Goal: Transaction & Acquisition: Book appointment/travel/reservation

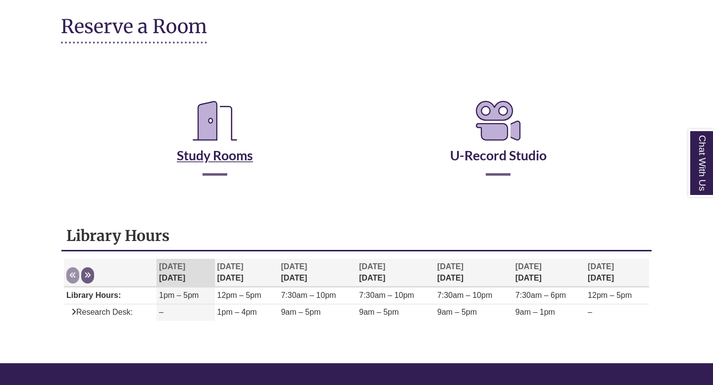
scroll to position [114, 0]
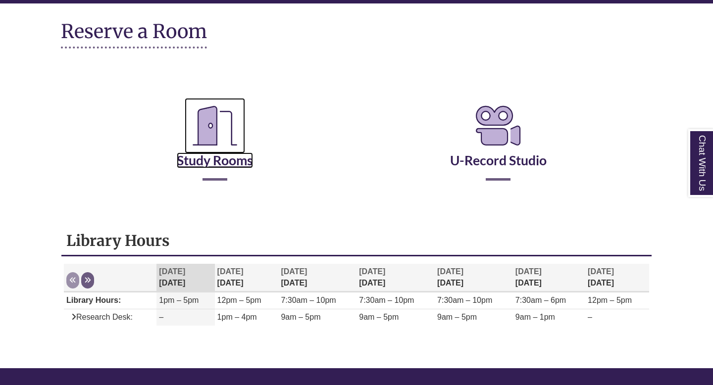
click at [216, 134] on icon "Reserve a Room" at bounding box center [215, 125] width 60 height 55
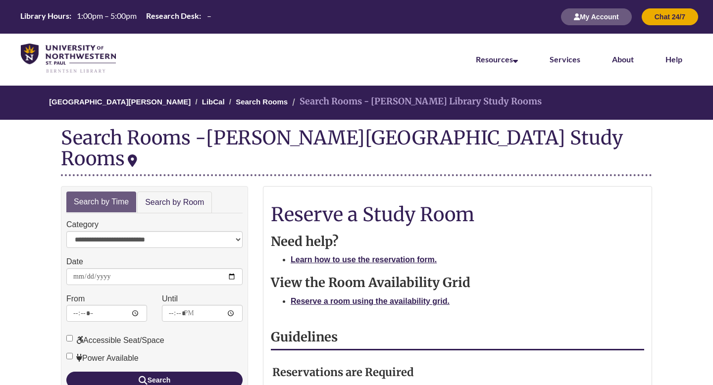
scroll to position [25, 0]
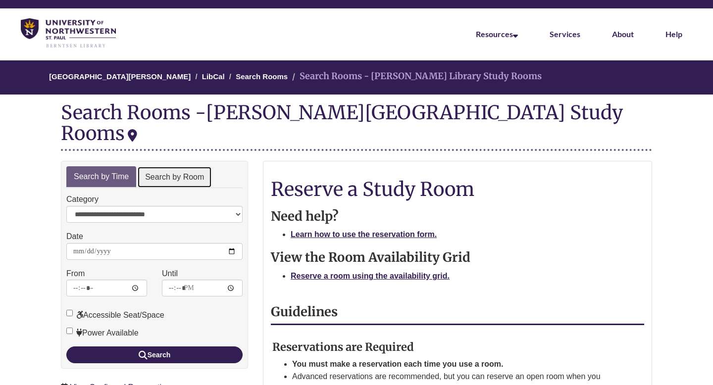
click at [188, 166] on link "Search by Room" at bounding box center [174, 177] width 75 height 22
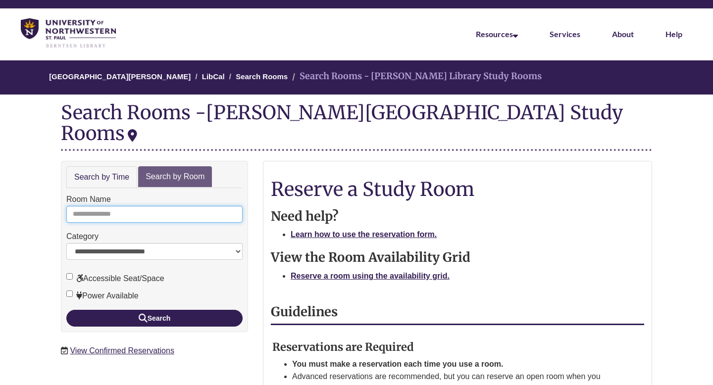
click at [166, 206] on input "Room Name" at bounding box center [154, 214] width 176 height 17
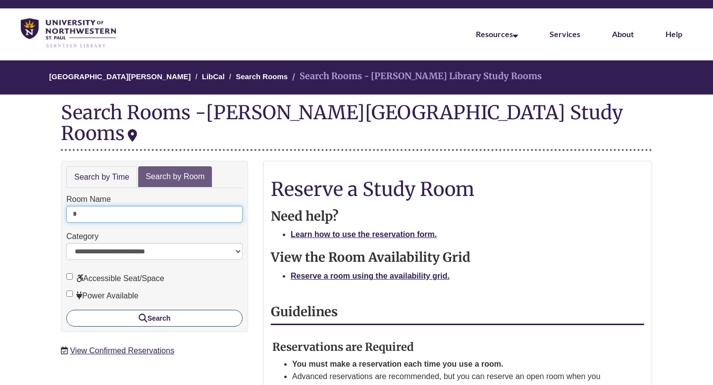
type input "*"
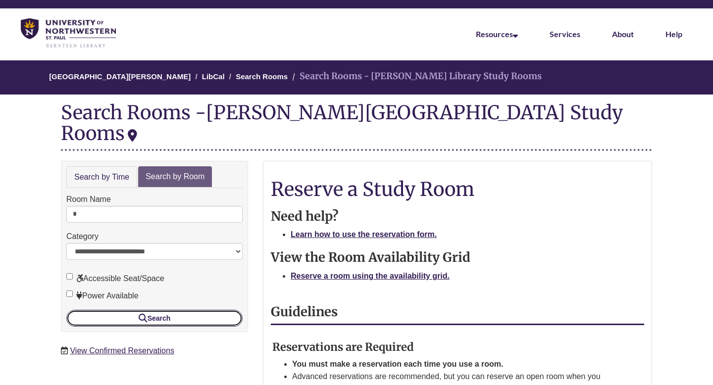
click at [168, 310] on button "Search" at bounding box center [154, 318] width 176 height 17
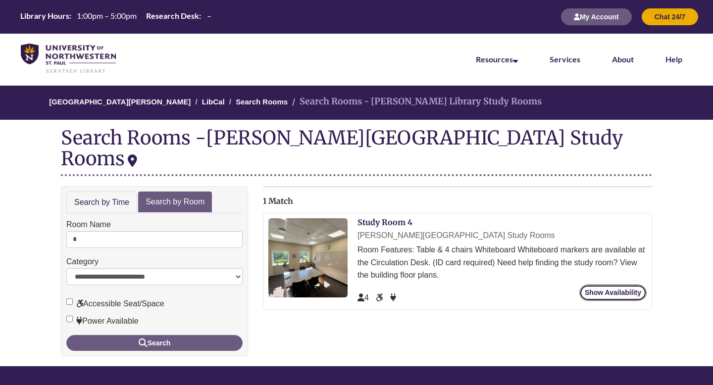
click at [605, 285] on link "Show Availability" at bounding box center [612, 293] width 67 height 16
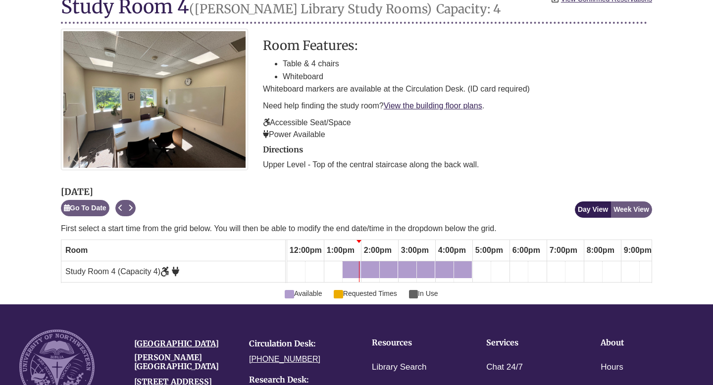
scroll to position [133, 0]
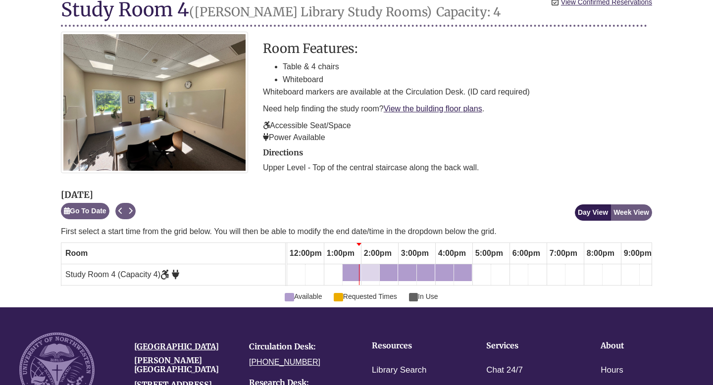
click at [368, 274] on div "2:00pm Sunday, August 31, 2025 - Study Room 4 - Available" at bounding box center [370, 272] width 16 height 11
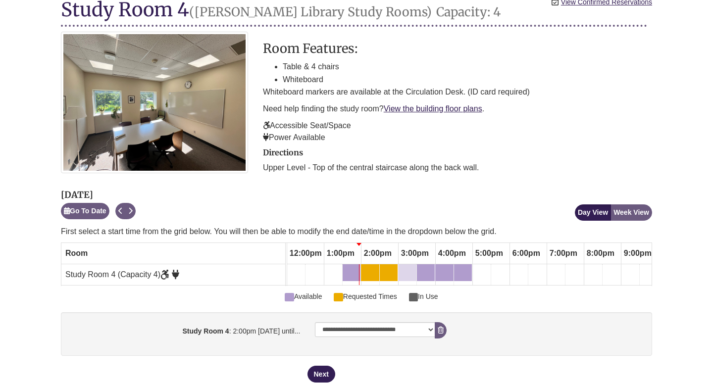
click at [404, 275] on div "3:00pm Sunday, August 31, 2025 - Study Room 4 - Available" at bounding box center [407, 272] width 16 height 11
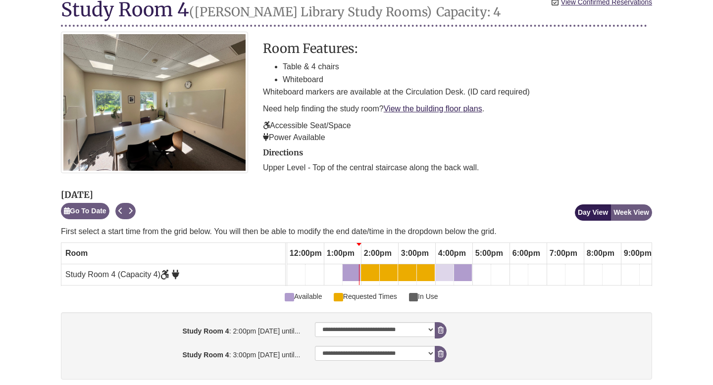
click at [440, 270] on div "4:00pm Sunday, August 31, 2025 - Study Room 4 - Available" at bounding box center [444, 272] width 16 height 11
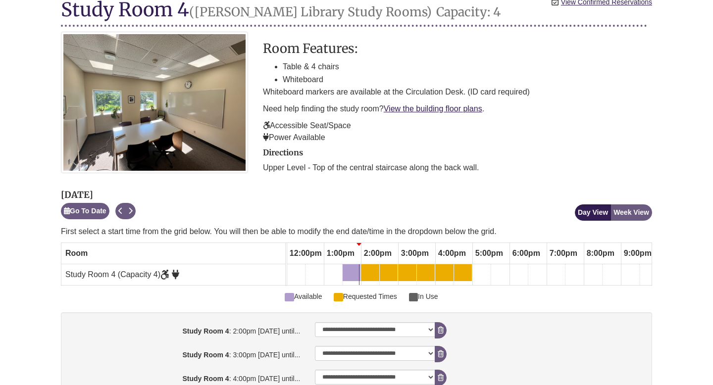
click at [477, 270] on td at bounding box center [481, 274] width 19 height 21
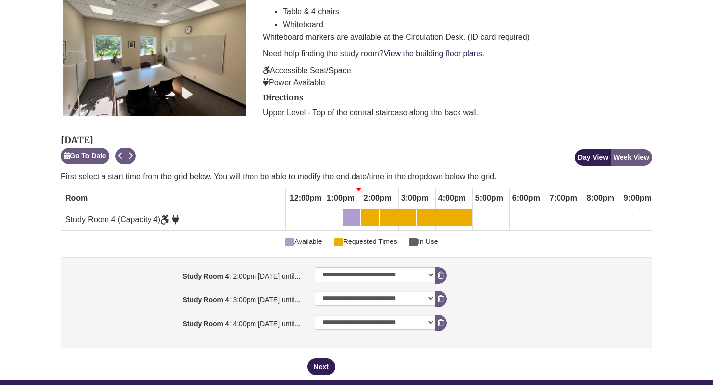
scroll to position [190, 0]
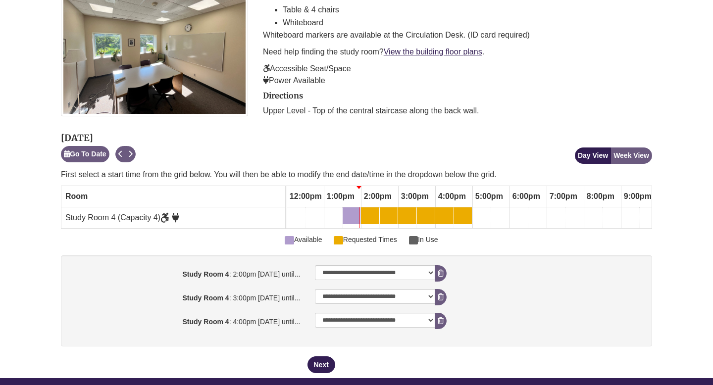
click at [393, 215] on div "2:30pm Sunday, August 31, 2025 - Study Room 4 - Available" at bounding box center [389, 215] width 16 height 11
click at [371, 215] on div "2:00pm Sunday, August 31, 2025 - Study Room 4 - Available" at bounding box center [370, 215] width 16 height 11
click at [362, 213] on div "2:00pm Sunday, August 31, 2025 - Study Room 4 - Requested Times" at bounding box center [364, 215] width 4 height 11
click at [443, 273] on icon "booking form" at bounding box center [441, 273] width 6 height 7
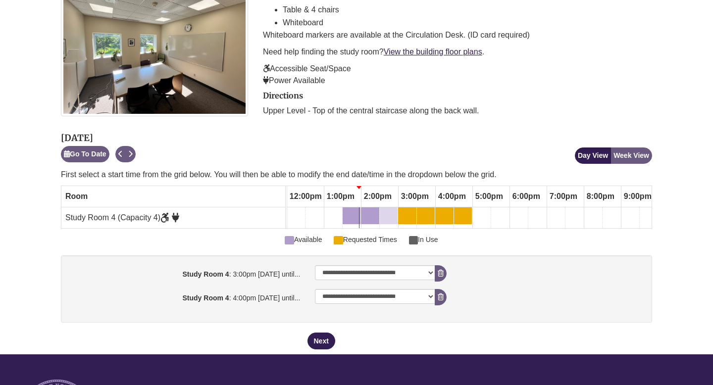
click at [391, 212] on div "2:30pm Sunday, August 31, 2025 - Study Room 4 - Requested Times" at bounding box center [389, 215] width 16 height 11
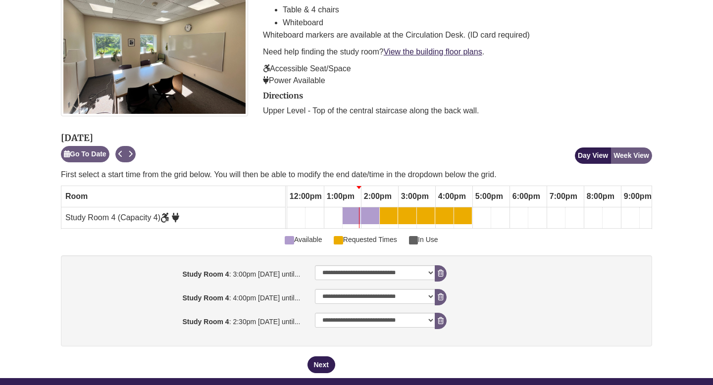
click at [476, 209] on td at bounding box center [481, 217] width 19 height 21
click at [485, 217] on td at bounding box center [481, 217] width 19 height 21
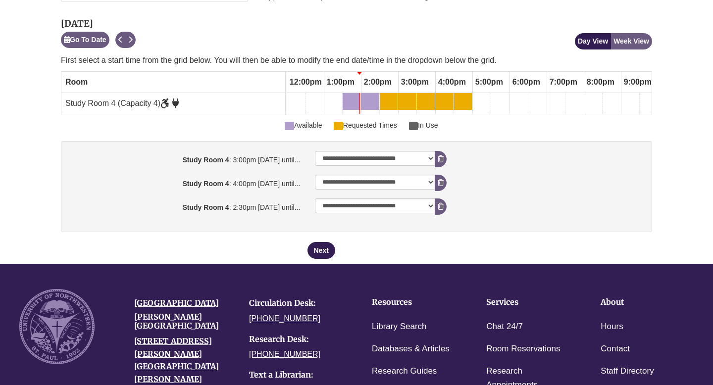
scroll to position [306, 0]
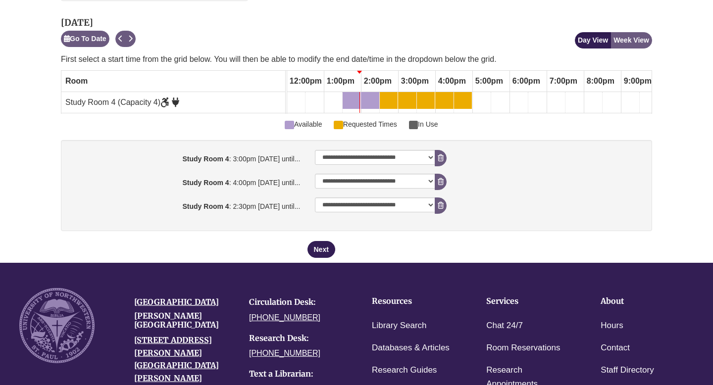
click at [482, 100] on td at bounding box center [481, 102] width 19 height 21
click at [386, 96] on div "2:30pm Sunday, August 31, 2025 - Study Room 4 - Available" at bounding box center [389, 100] width 16 height 11
click at [439, 154] on icon "booking form" at bounding box center [441, 157] width 6 height 7
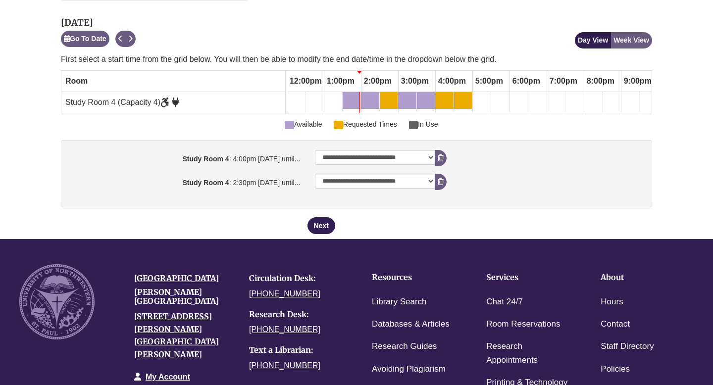
click at [443, 196] on div "**********" at bounding box center [356, 173] width 591 height 67
click at [443, 184] on icon "booking form" at bounding box center [441, 181] width 6 height 7
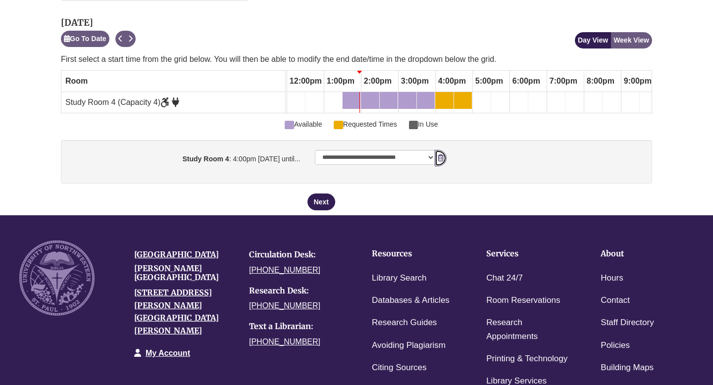
click at [439, 154] on icon "booking form" at bounding box center [441, 157] width 6 height 7
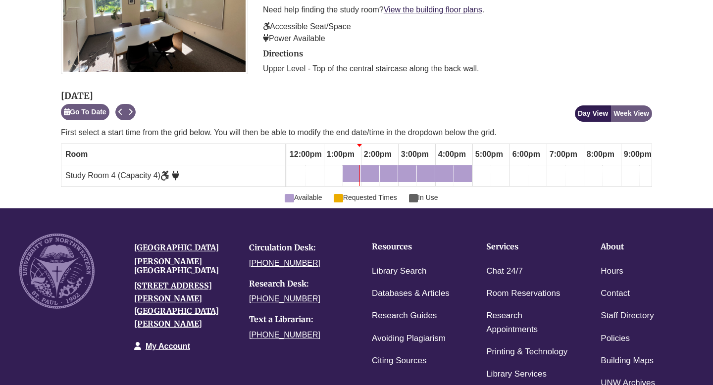
scroll to position [232, 0]
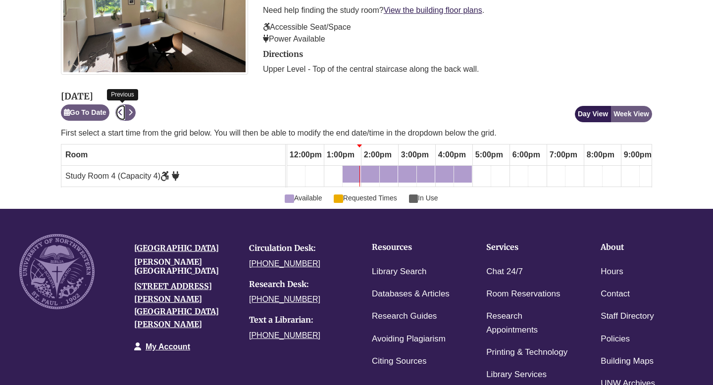
click at [121, 113] on icon "Previous" at bounding box center [120, 112] width 4 height 7
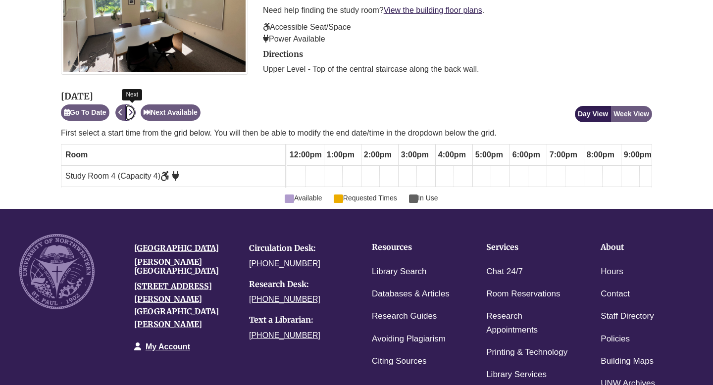
click at [133, 110] on icon "Next" at bounding box center [130, 112] width 4 height 7
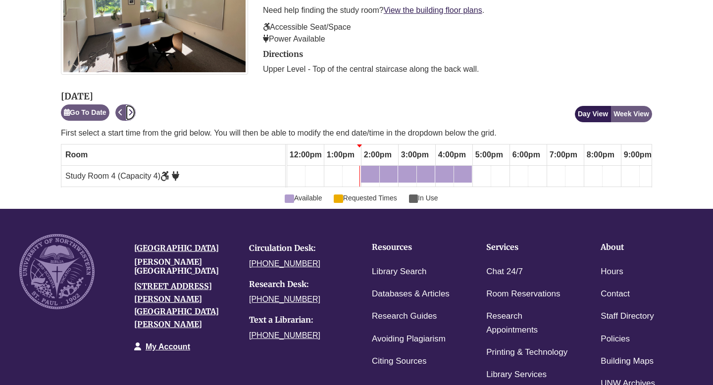
click at [133, 110] on icon "Next" at bounding box center [130, 112] width 4 height 7
click at [122, 114] on icon "Previous" at bounding box center [120, 112] width 4 height 7
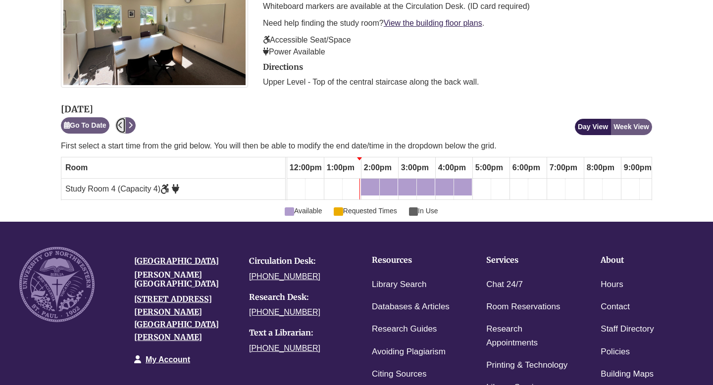
scroll to position [221, 0]
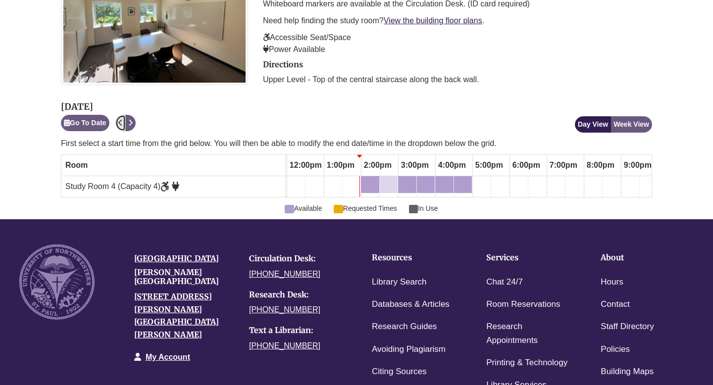
click at [384, 181] on div "2:30pm Sunday, August 31, 2025 - Study Room 4 - Available" at bounding box center [383, 184] width 4 height 11
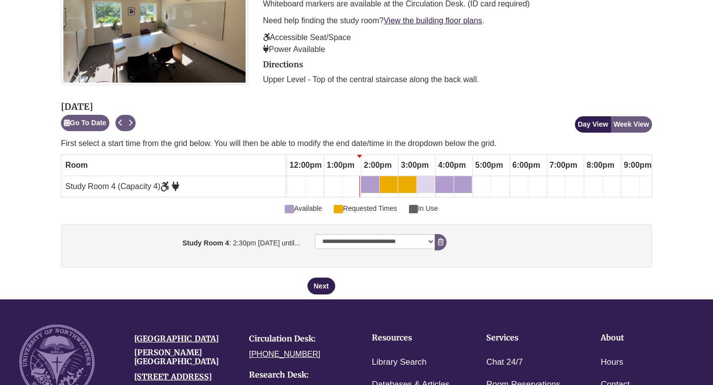
click at [425, 186] on div "3:30pm Sunday, August 31, 2025 - Study Room 4 - Available" at bounding box center [426, 184] width 16 height 11
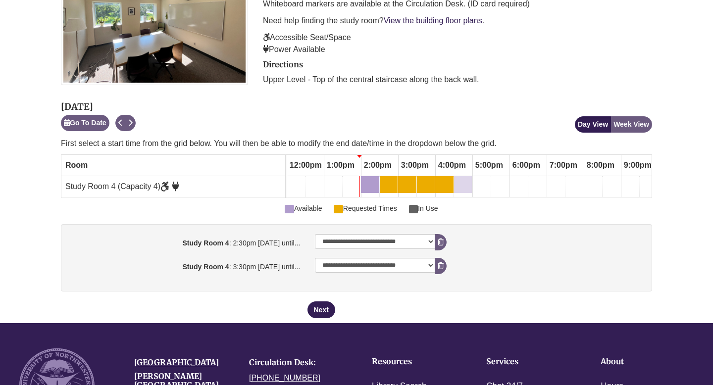
click at [458, 186] on div "4:30pm Sunday, August 31, 2025 - Study Room 4 - Available" at bounding box center [457, 184] width 4 height 11
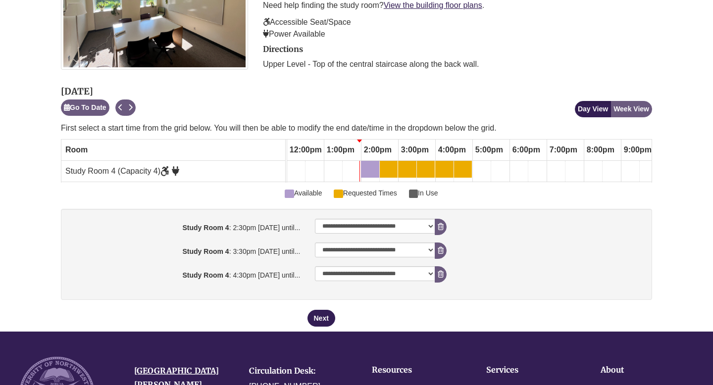
scroll to position [239, 0]
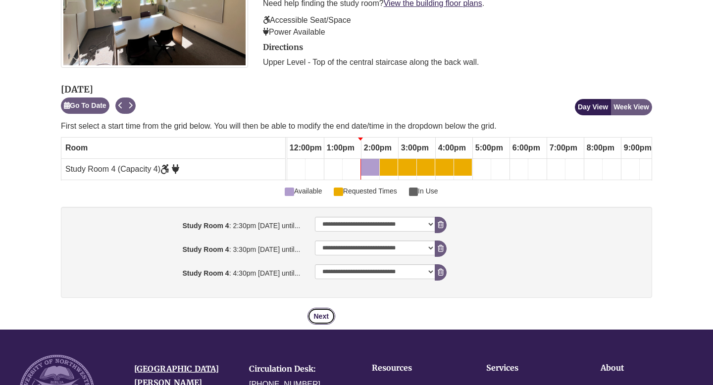
click at [324, 316] on button "Next" at bounding box center [321, 316] width 28 height 17
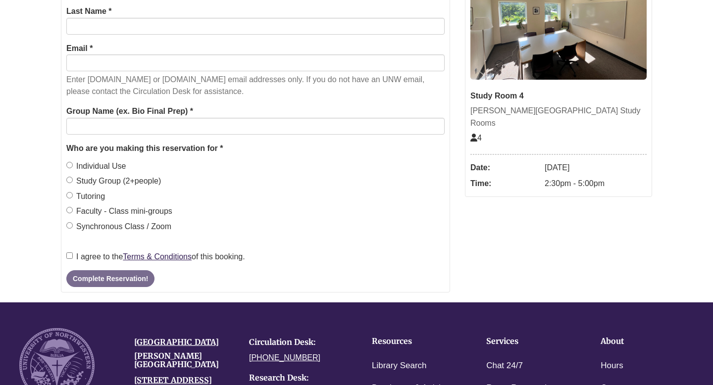
scroll to position [0, 0]
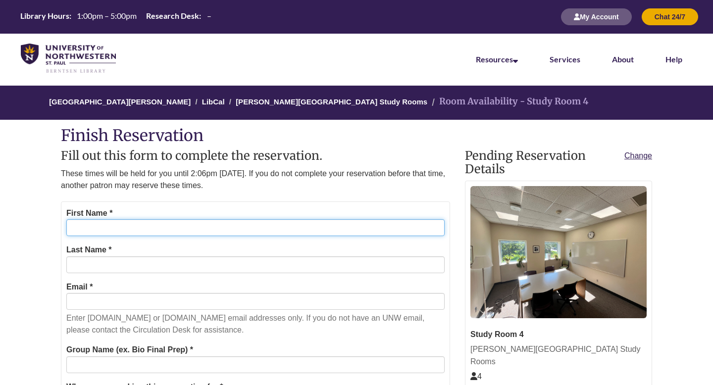
click at [229, 221] on input "First Name *" at bounding box center [255, 227] width 378 height 17
type input "******"
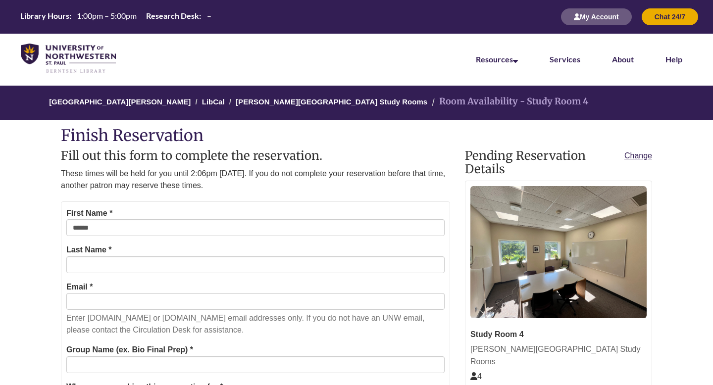
type input "******"
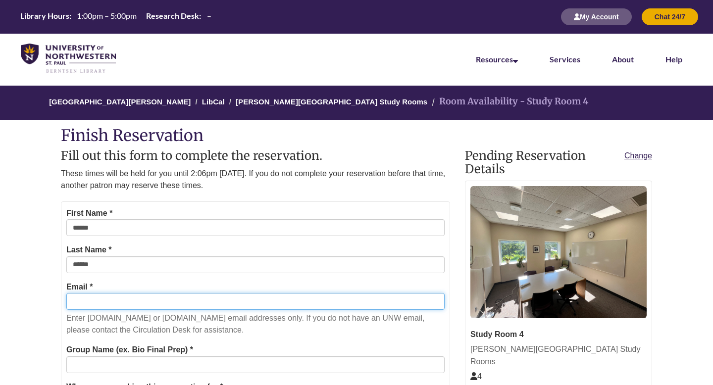
type input "**********"
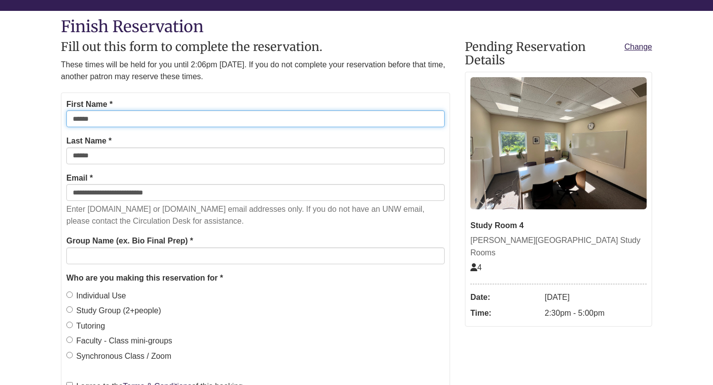
scroll to position [114, 0]
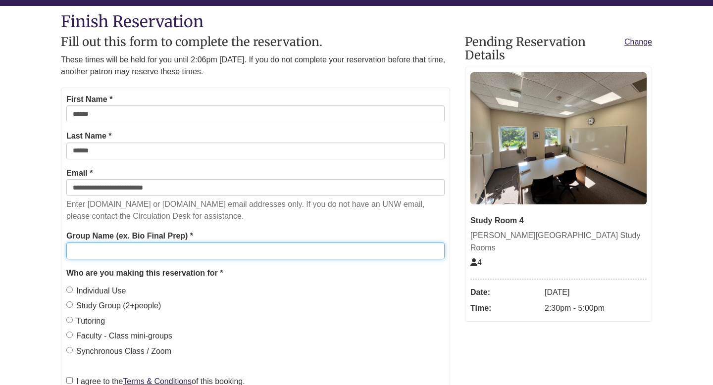
click at [170, 252] on input "Group Name (ex. Bio Final Prep) *" at bounding box center [255, 251] width 378 height 17
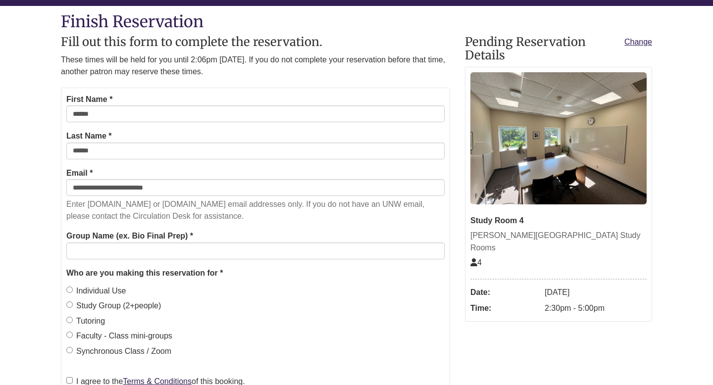
click at [233, 219] on p "Enter [DOMAIN_NAME] or [DOMAIN_NAME] email addresses only. If you do not have a…" at bounding box center [255, 211] width 378 height 24
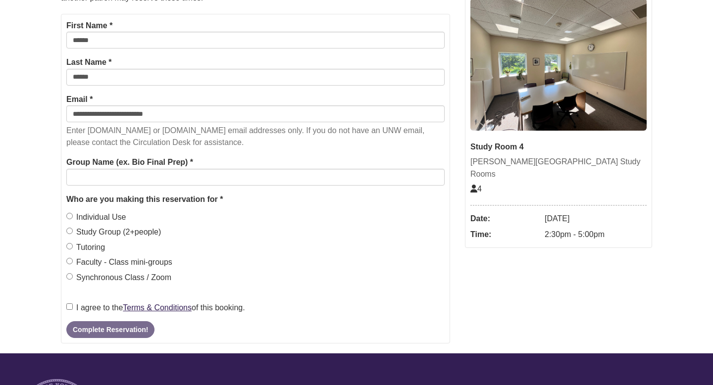
scroll to position [196, 0]
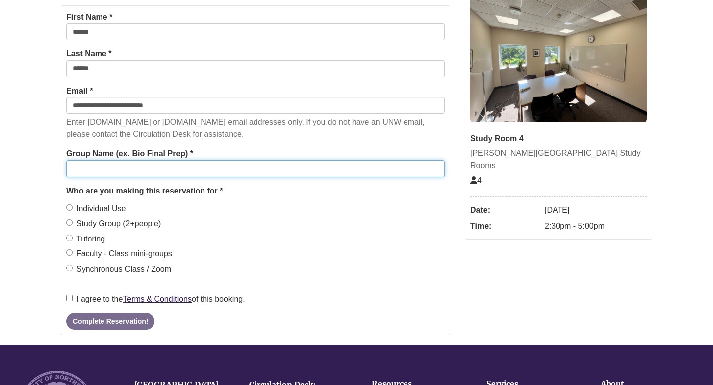
click at [154, 171] on input "Group Name (ex. Bio Final Prep) *" at bounding box center [255, 168] width 378 height 17
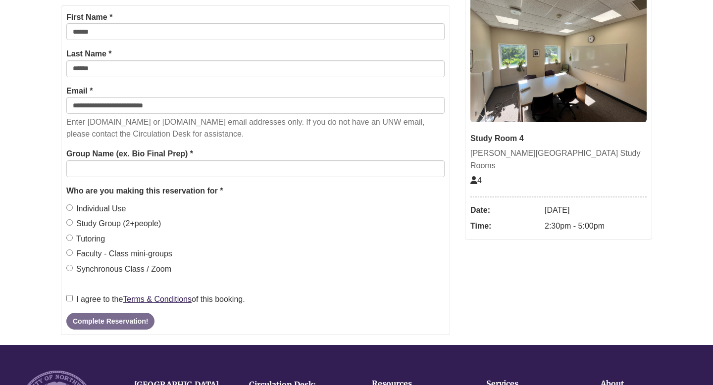
click at [296, 201] on fieldset "Who are you making this reservation for * Individual Use Study Group (2+people)…" at bounding box center [255, 233] width 378 height 96
click at [74, 208] on label "Individual Use" at bounding box center [96, 209] width 60 height 13
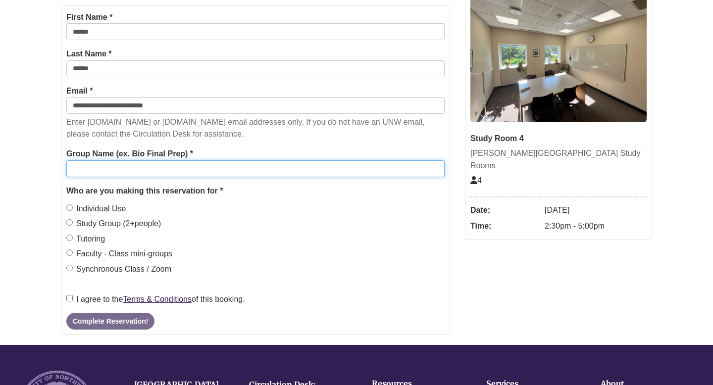
click at [105, 166] on input "Group Name (ex. Bio Final Prep) *" at bounding box center [255, 168] width 378 height 17
type input "****"
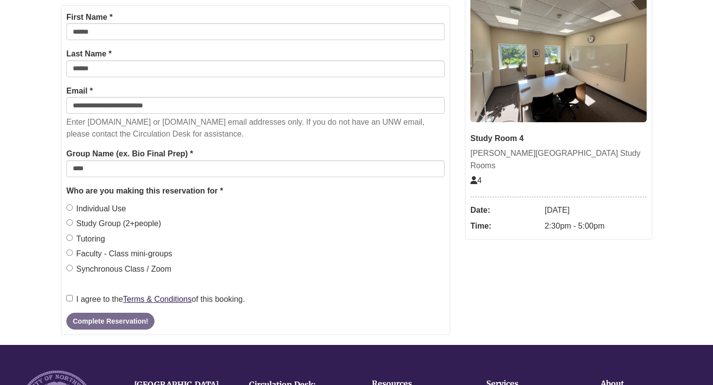
click at [335, 216] on fieldset "Who are you making this reservation for * Individual Use Study Group (2+people)…" at bounding box center [255, 233] width 378 height 96
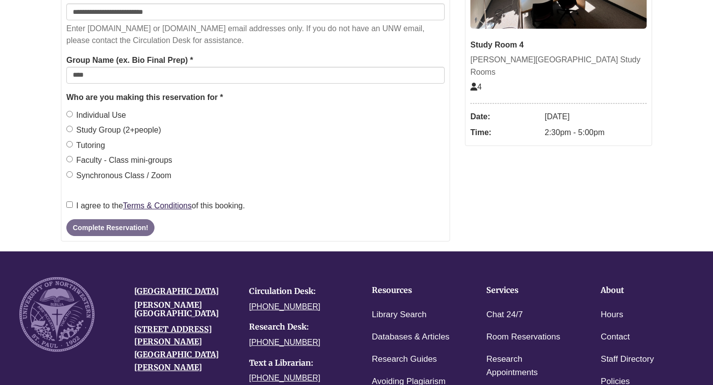
scroll to position [293, 0]
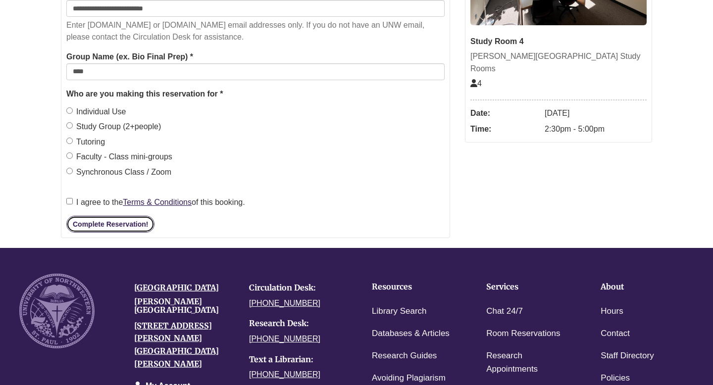
click at [127, 226] on button "Complete Reservation!" at bounding box center [110, 224] width 88 height 17
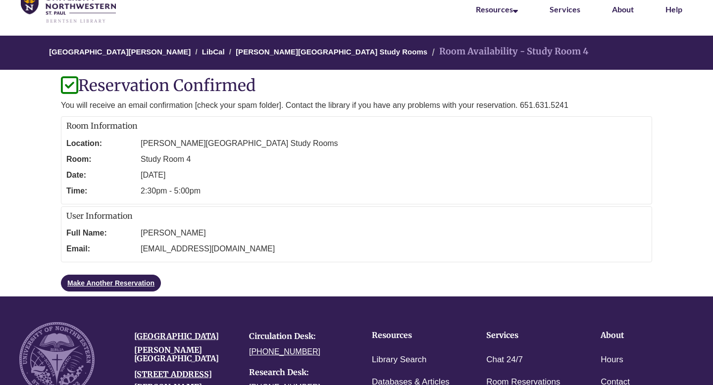
scroll to position [40, 0]
